Goal: Find specific page/section: Find specific page/section

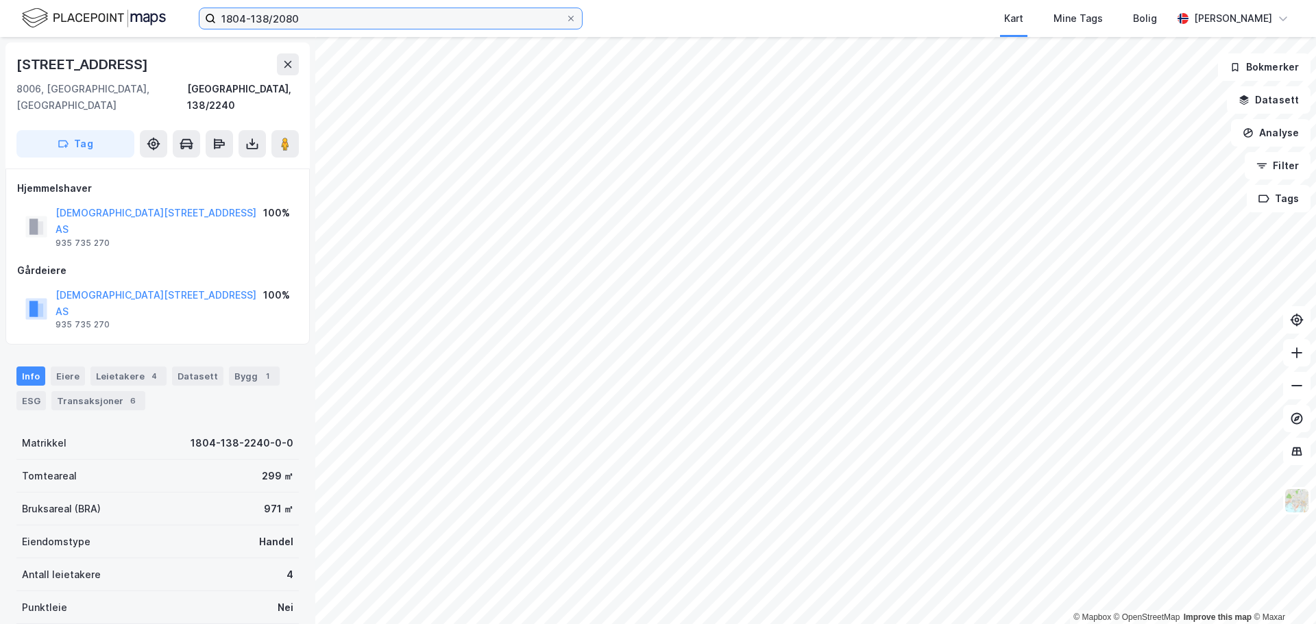
click at [374, 20] on input "1804-138/2080" at bounding box center [390, 18] width 349 height 21
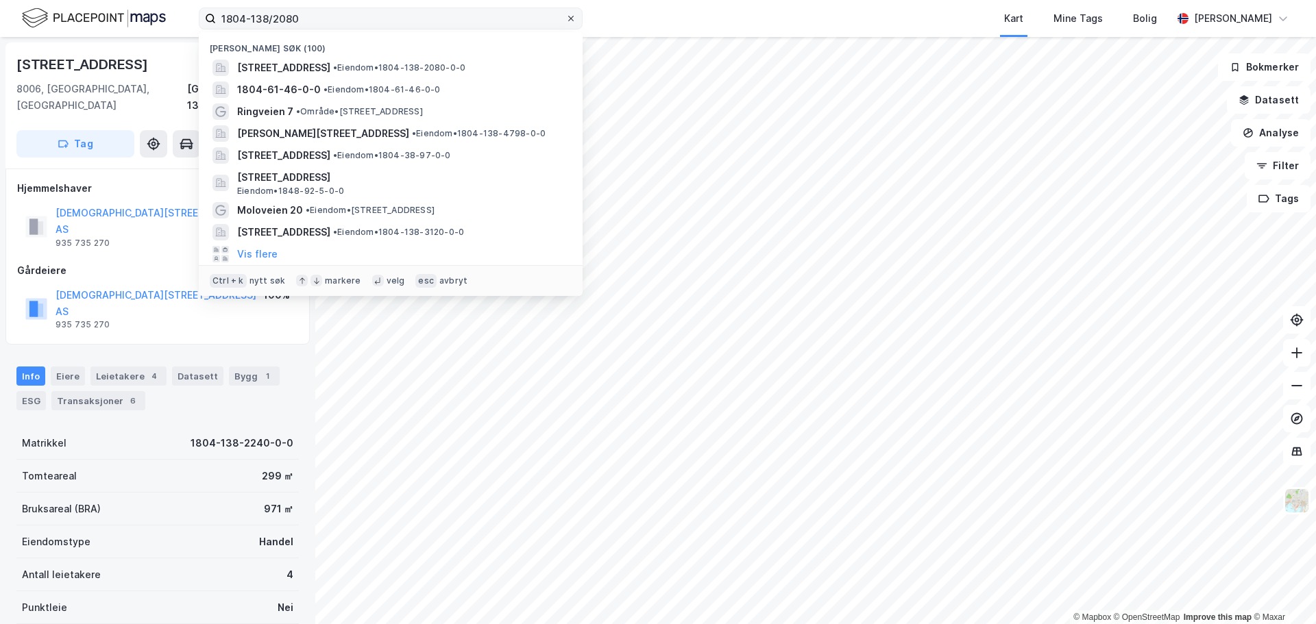
click at [571, 17] on icon at bounding box center [571, 18] width 8 height 8
click at [565, 17] on input "1804-138/2080" at bounding box center [390, 18] width 349 height 21
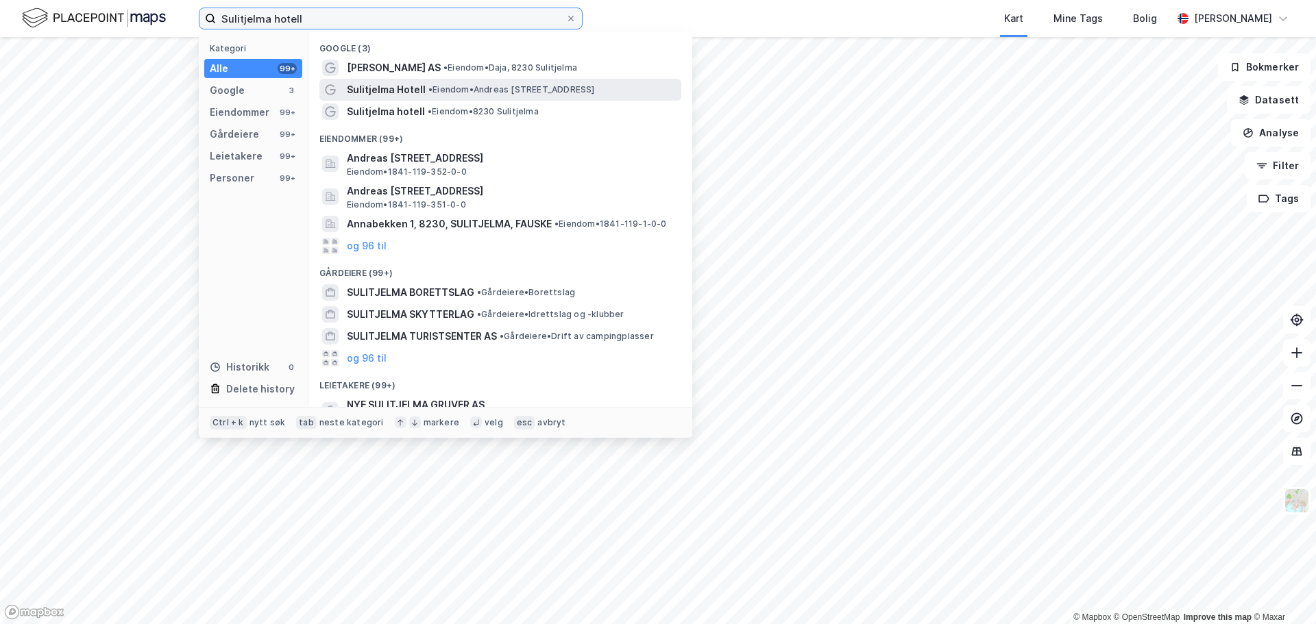
type input "Sulitjelma hotell"
click at [495, 89] on span "• Eiendom • [PERSON_NAME][STREET_ADDRESS]" at bounding box center [511, 89] width 167 height 11
